Goal: Navigation & Orientation: Find specific page/section

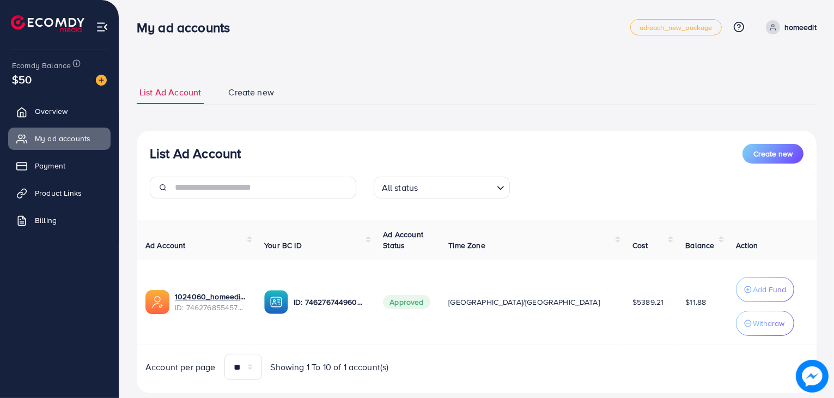
click at [74, 194] on span "Product Links" at bounding box center [58, 192] width 47 height 11
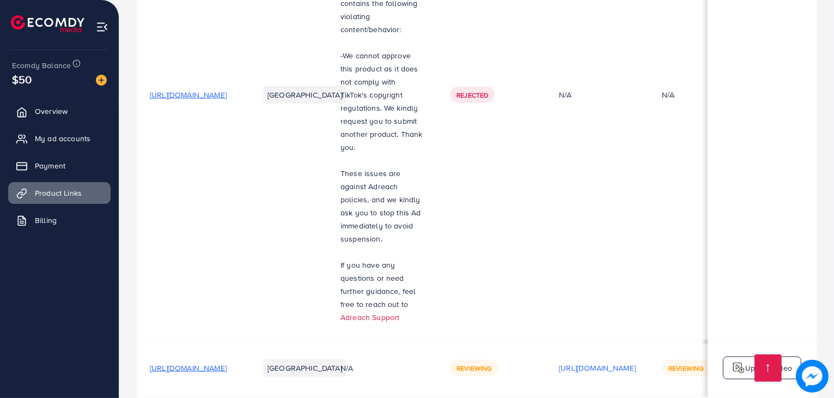
scroll to position [0, 188]
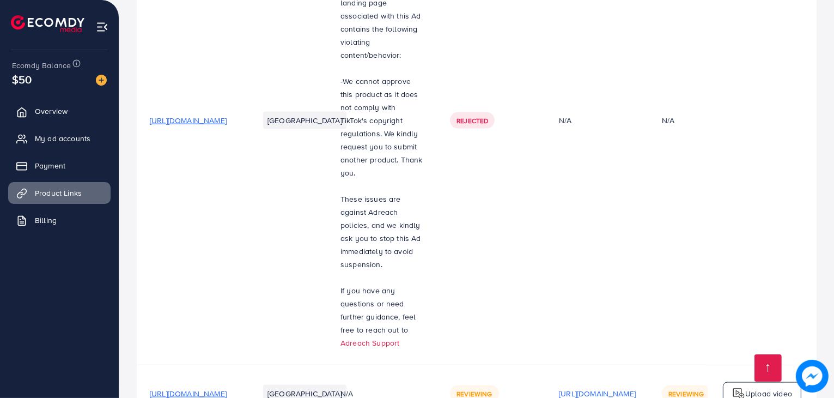
scroll to position [1644, 0]
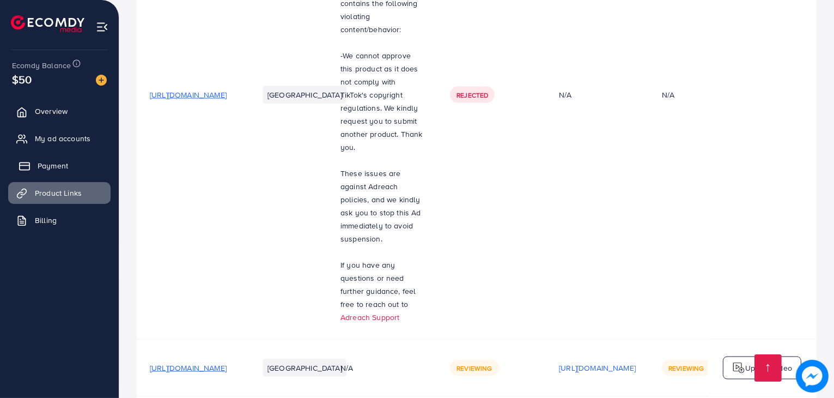
click at [72, 164] on link "Payment" at bounding box center [59, 166] width 102 height 22
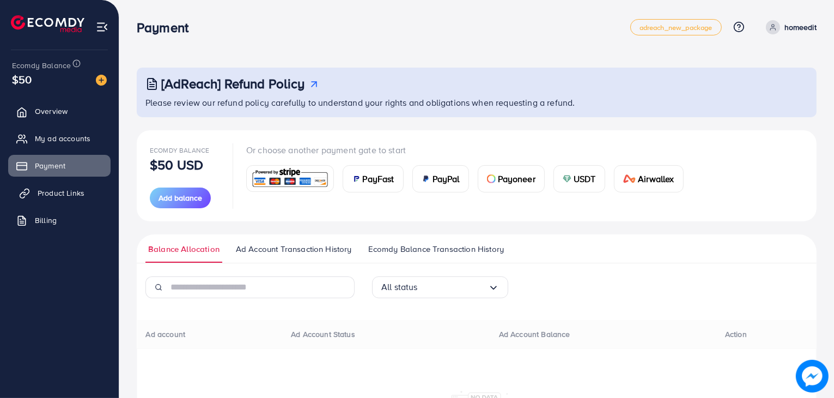
click at [64, 192] on span "Product Links" at bounding box center [61, 192] width 47 height 11
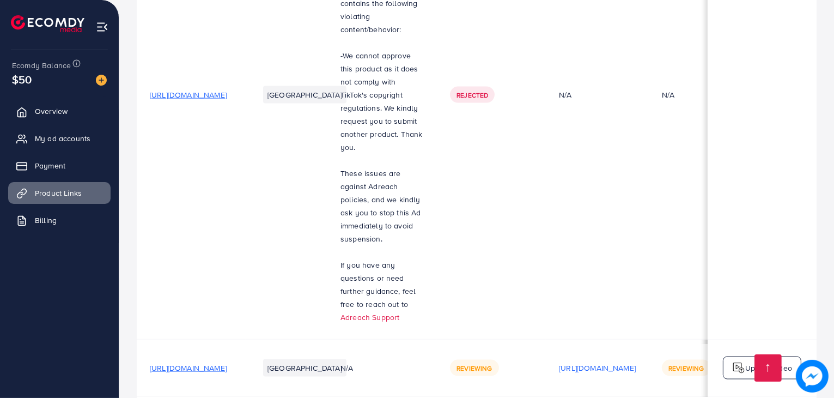
click at [227, 362] on span "[URL][DOMAIN_NAME]" at bounding box center [188, 367] width 77 height 11
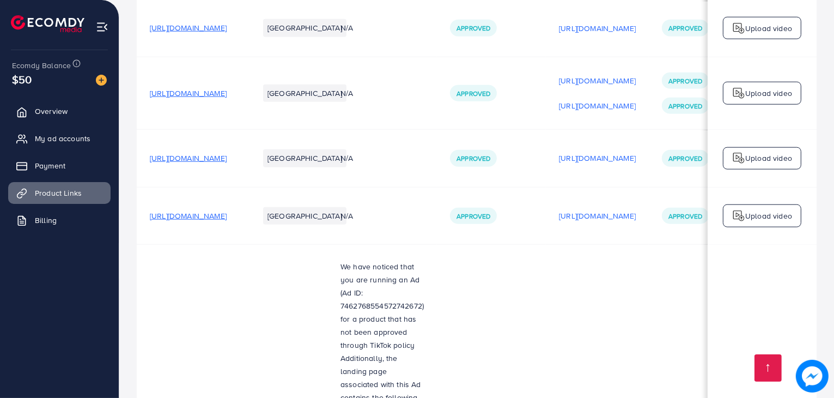
scroll to position [1299, 0]
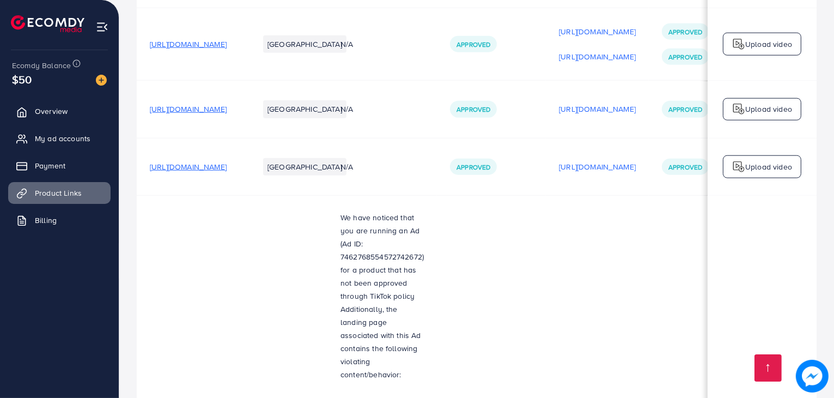
click at [227, 161] on span "[URL][DOMAIN_NAME]" at bounding box center [188, 166] width 77 height 11
click at [227, 103] on span "[URL][DOMAIN_NAME]" at bounding box center [188, 108] width 77 height 11
